Goal: Task Accomplishment & Management: Use online tool/utility

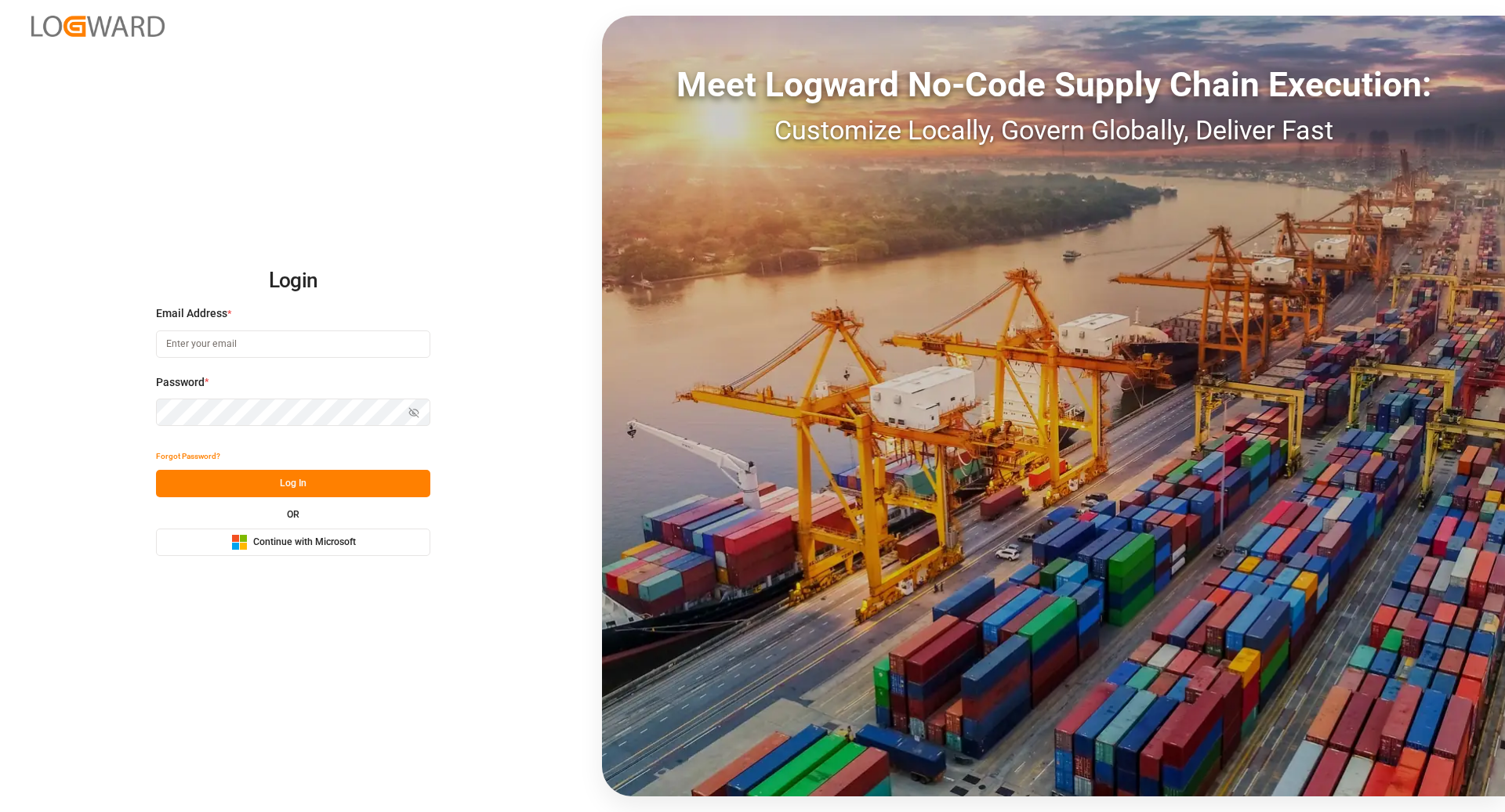
click at [374, 549] on button "Microsoft Logo Continue with Microsoft" at bounding box center [293, 542] width 274 height 27
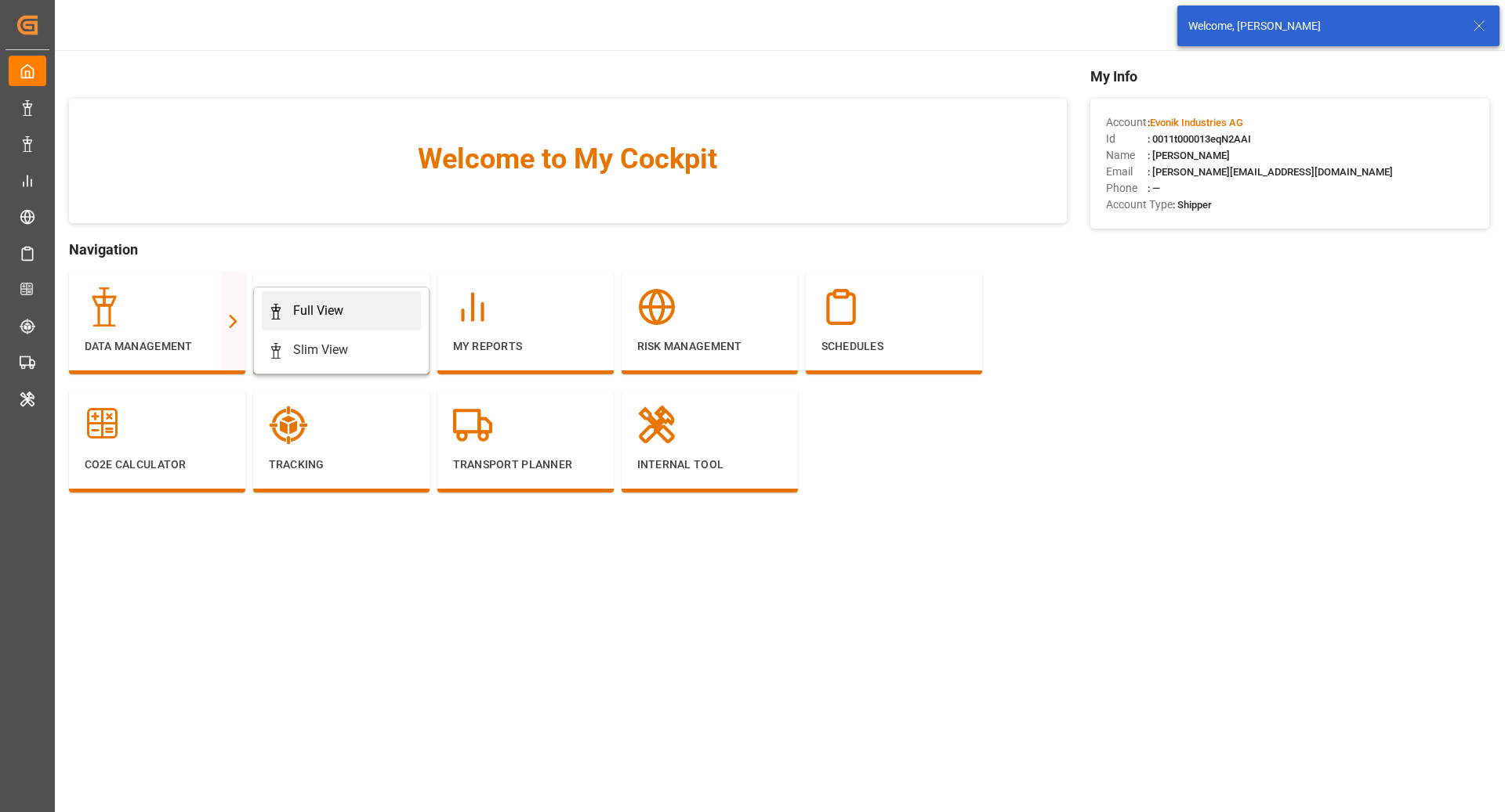
click at [316, 321] on link "Full View" at bounding box center [342, 311] width 159 height 39
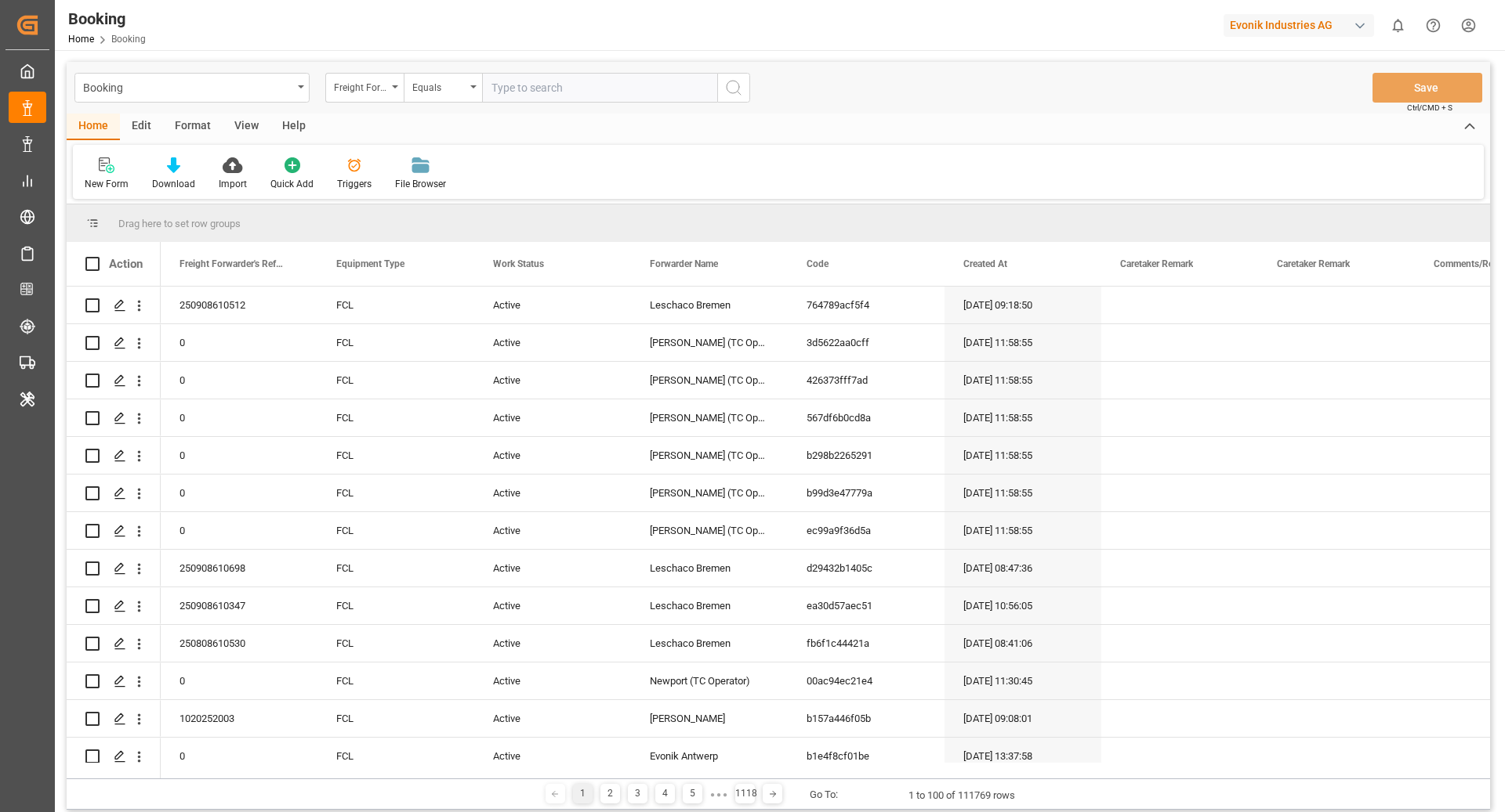
click at [180, 124] on div "Format" at bounding box center [193, 127] width 59 height 27
click at [116, 171] on div at bounding box center [107, 164] width 46 height 17
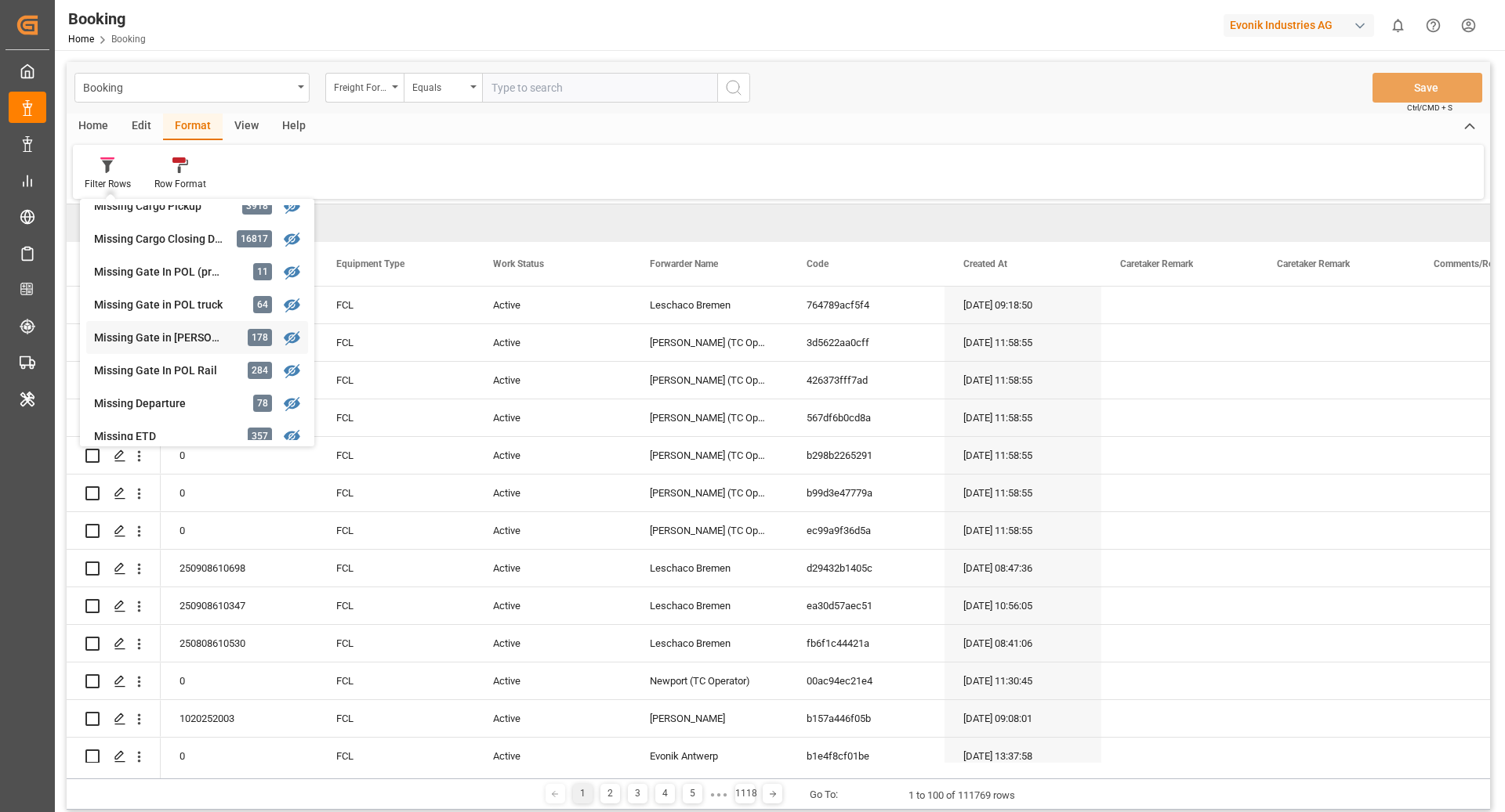
scroll to position [196, 0]
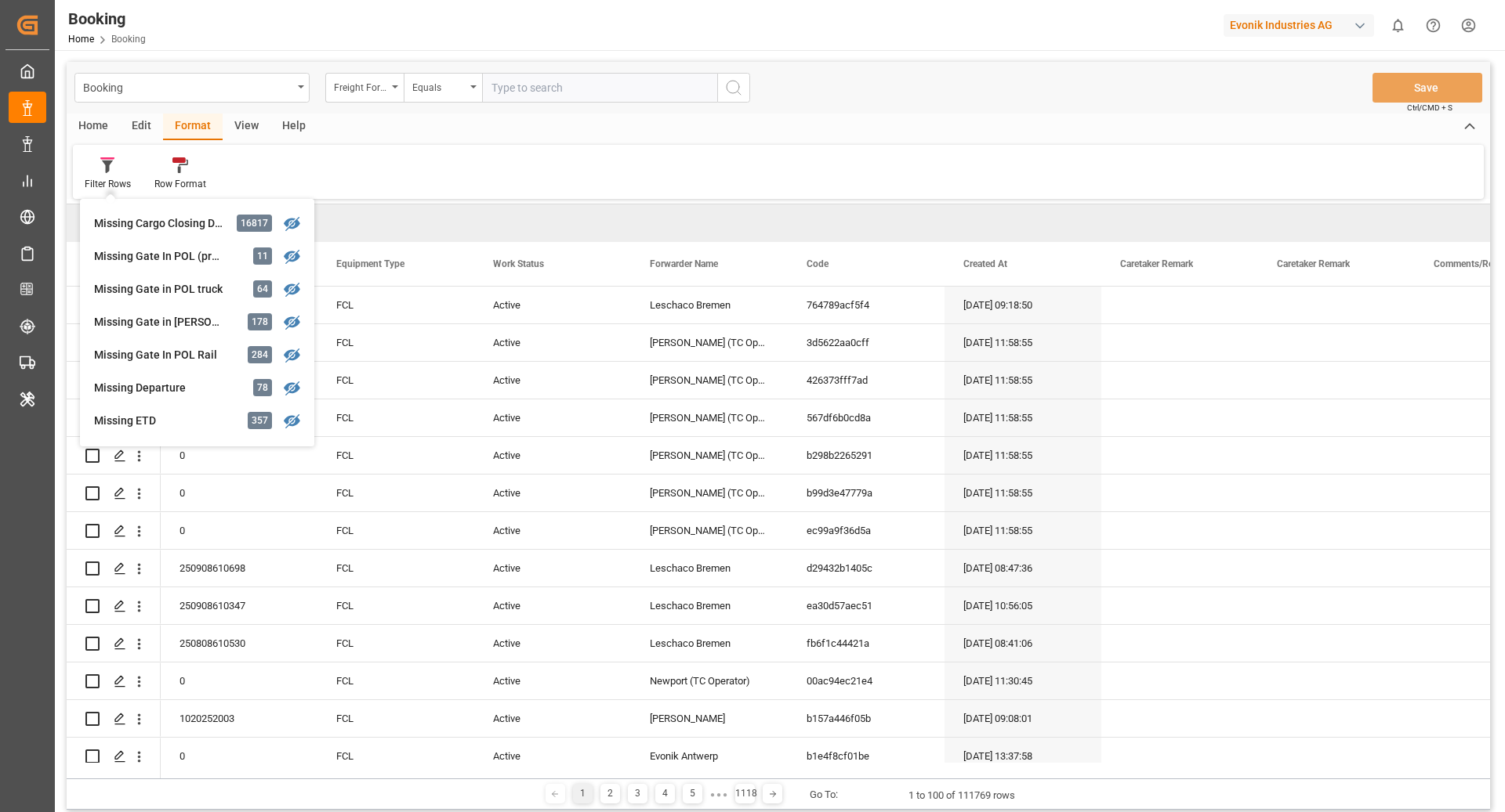
click at [1264, 34] on div "Evonik Industries AG" at bounding box center [1299, 25] width 150 height 23
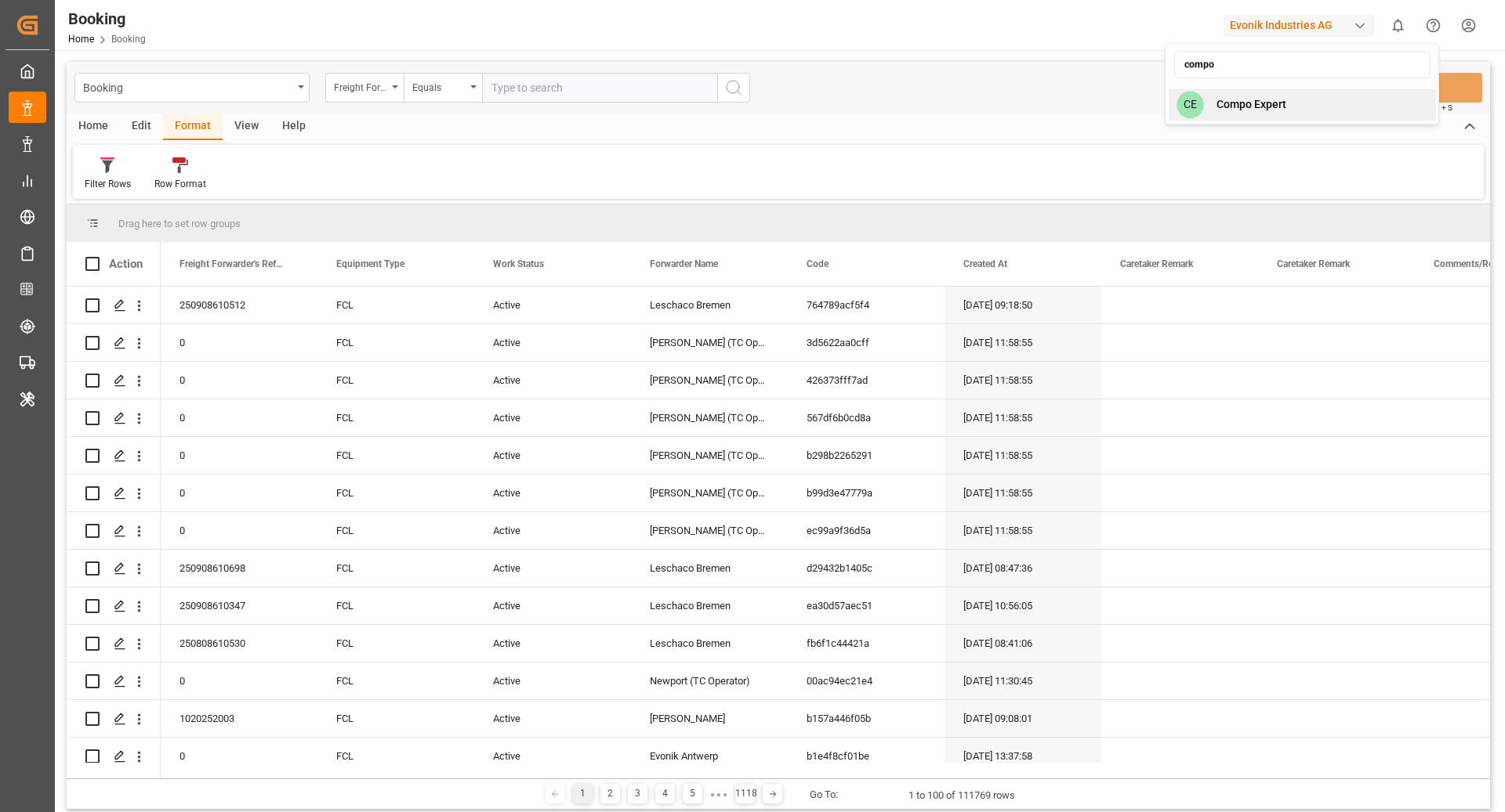
type input "compo"
click at [1347, 106] on div "CE Compo Expert" at bounding box center [1302, 104] width 267 height 32
